Goal: Check status: Check status

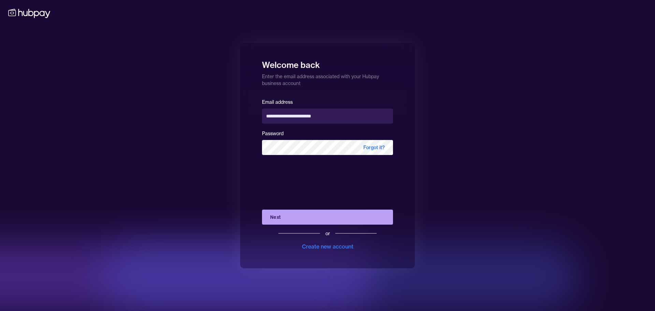
drag, startPoint x: 303, startPoint y: 218, endPoint x: 216, endPoint y: 268, distance: 100.1
click at [303, 218] on button "Next" at bounding box center [327, 216] width 131 height 15
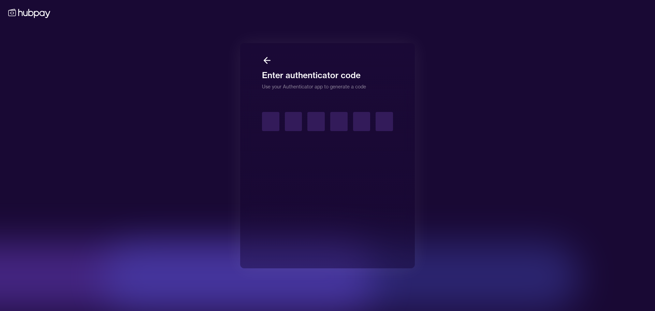
type input "*"
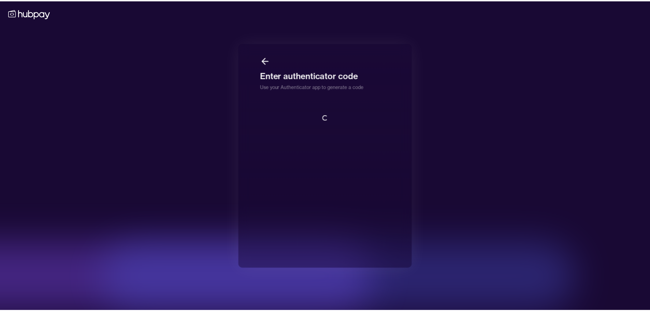
scroll to position [1, 0]
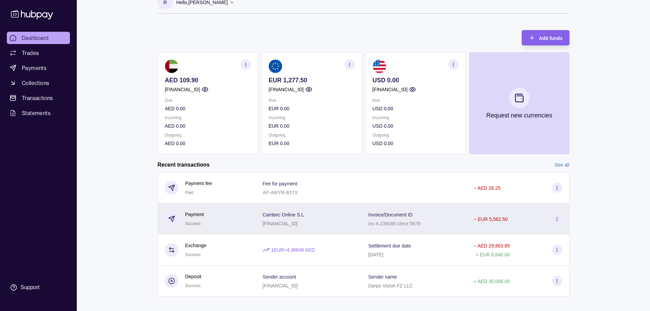
scroll to position [21, 0]
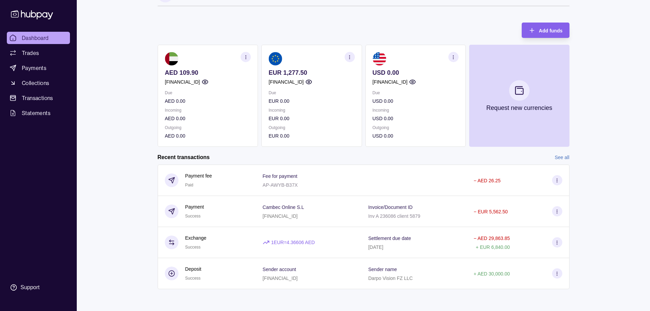
click at [304, 82] on p "[FINANCIAL_ID]" at bounding box center [285, 82] width 35 height 8
click at [408, 72] on section "USD 0.00 [FINANCIAL_ID] Due USD 0.00 Incoming USD 0.00 Outgoing USD 0.00" at bounding box center [415, 96] width 100 height 102
click at [409, 70] on p "USD 0.00" at bounding box center [415, 73] width 86 height 8
click at [409, 69] on section "USD 0.00 [FINANCIAL_ID] Due USD 0.00 Incoming USD 0.00 Outgoing USD 0.00" at bounding box center [415, 96] width 100 height 102
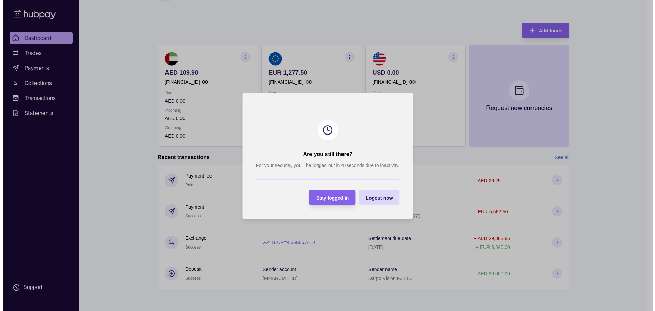
scroll to position [20, 0]
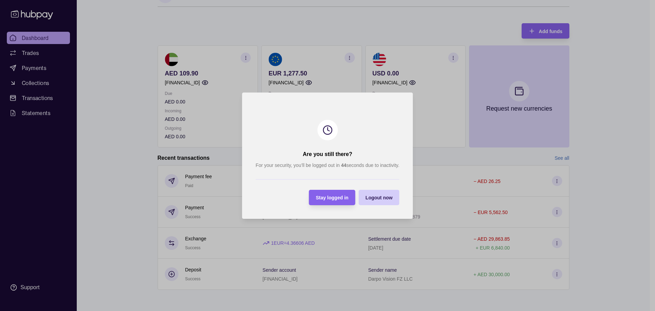
click at [377, 201] on div "Logout now" at bounding box center [373, 197] width 37 height 15
